Goal: Task Accomplishment & Management: Manage account settings

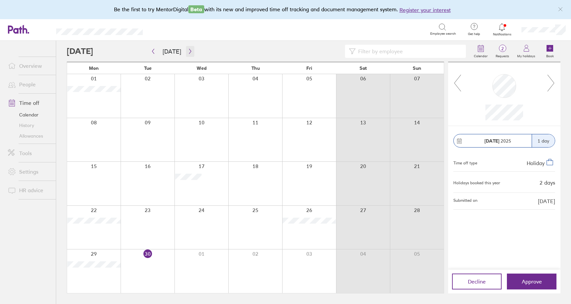
click at [189, 49] on icon "button" at bounding box center [190, 51] width 5 height 5
click at [522, 282] on span "Approve" at bounding box center [532, 281] width 20 height 6
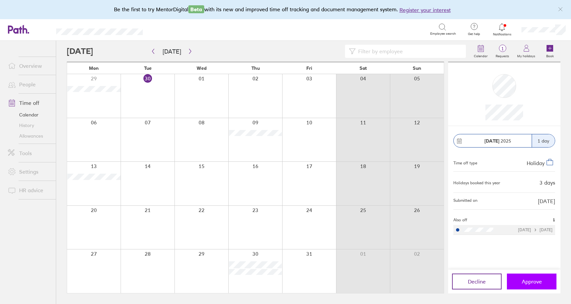
click at [527, 282] on span "Approve" at bounding box center [532, 281] width 20 height 6
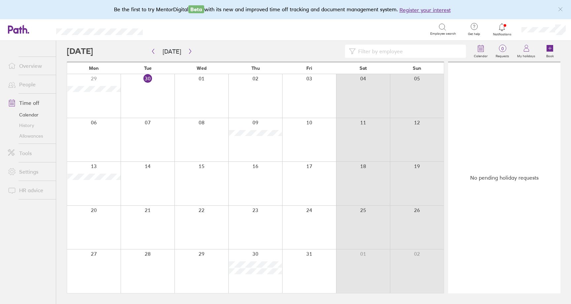
click at [212, 136] on div at bounding box center [201, 140] width 54 height 44
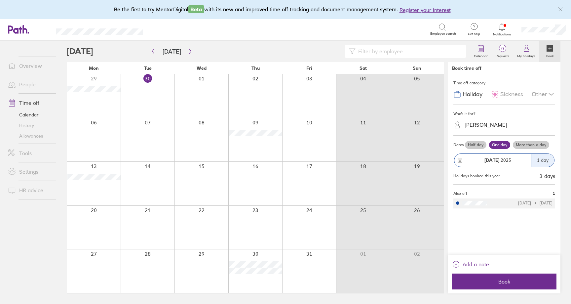
click at [533, 95] on div "Other" at bounding box center [543, 94] width 23 height 13
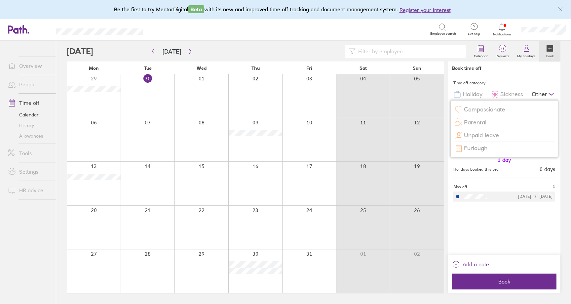
click at [548, 90] on icon at bounding box center [551, 94] width 8 height 8
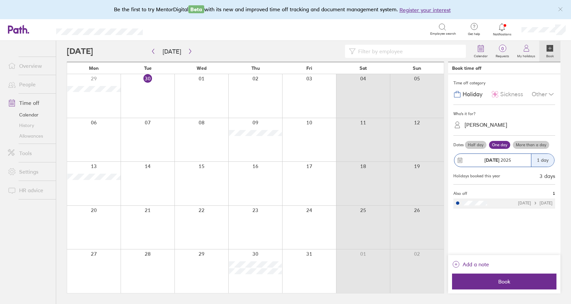
click at [473, 94] on span "Holiday" at bounding box center [472, 94] width 20 height 7
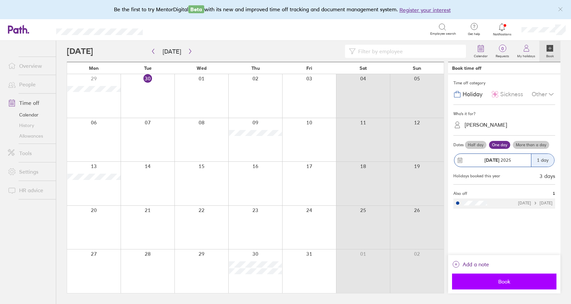
click at [502, 280] on span "Book" at bounding box center [504, 281] width 95 height 6
